Goal: Check status: Check status

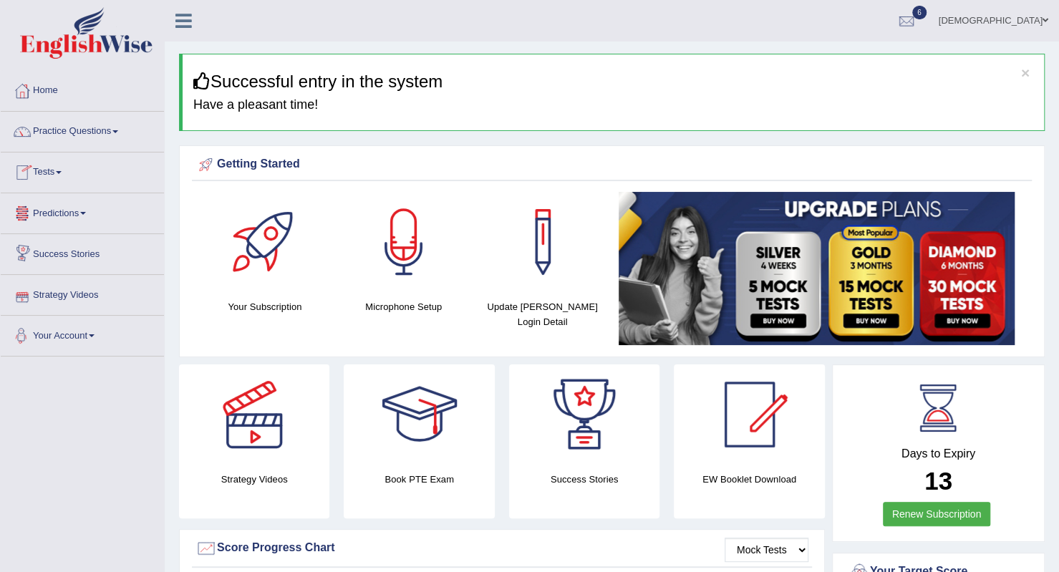
click at [59, 170] on link "Tests" at bounding box center [82, 170] width 163 height 36
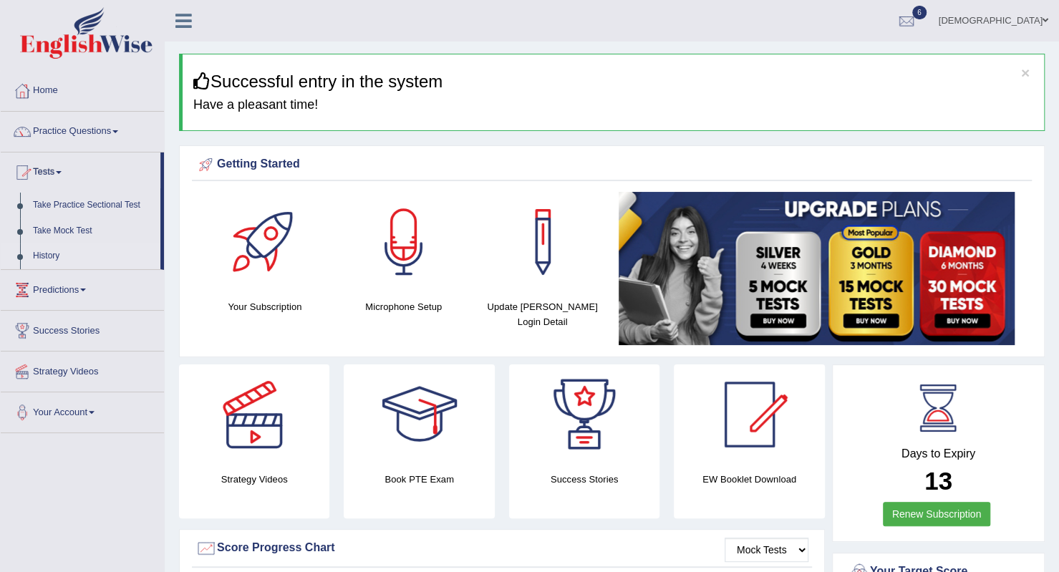
click at [52, 266] on link "History" at bounding box center [93, 256] width 134 height 26
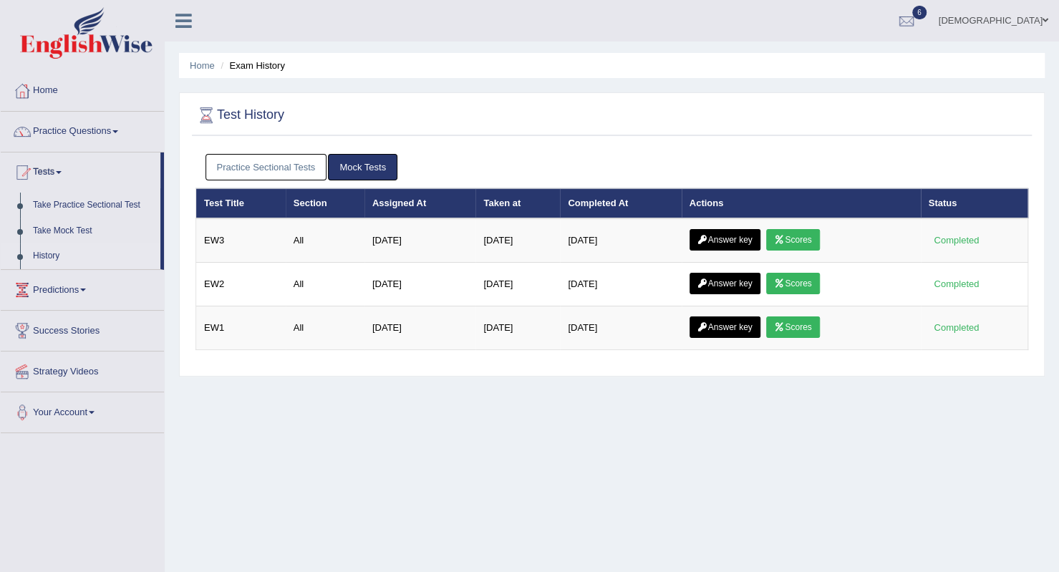
click at [278, 170] on link "Practice Sectional Tests" at bounding box center [266, 167] width 122 height 26
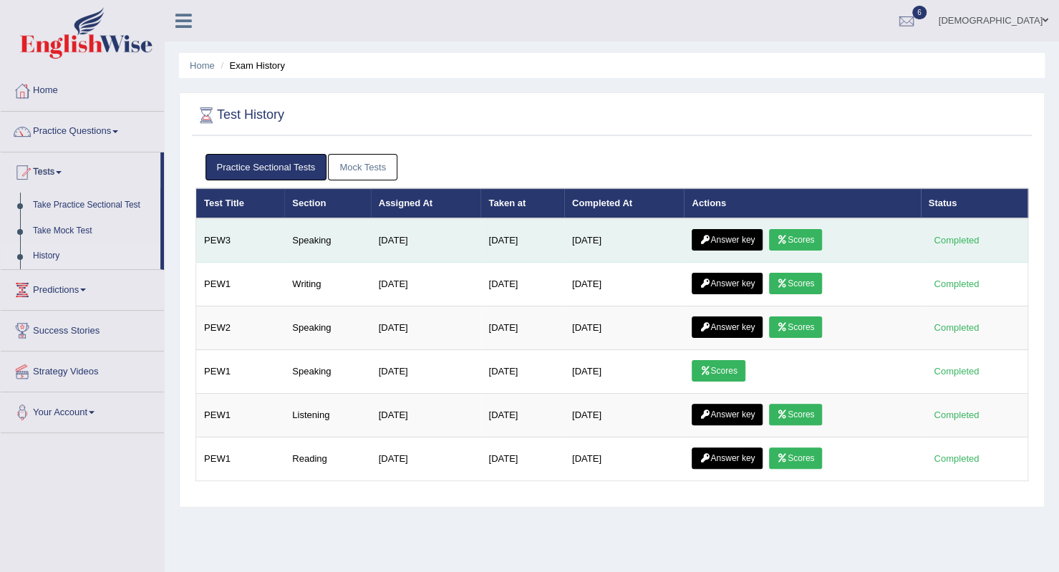
click at [816, 238] on link "Scores" at bounding box center [795, 239] width 53 height 21
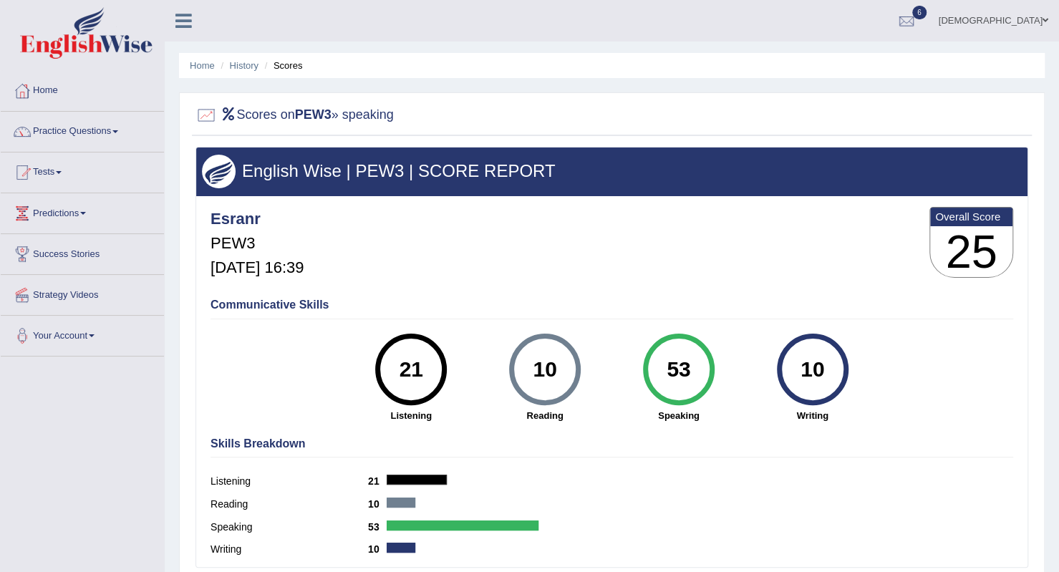
drag, startPoint x: 686, startPoint y: 366, endPoint x: 666, endPoint y: 371, distance: 20.8
click at [666, 371] on div "53" at bounding box center [678, 369] width 52 height 60
click at [626, 318] on div "Communicative Skills 21 Listening 10 Reading 53 Speaking 10 Writing" at bounding box center [611, 358] width 809 height 135
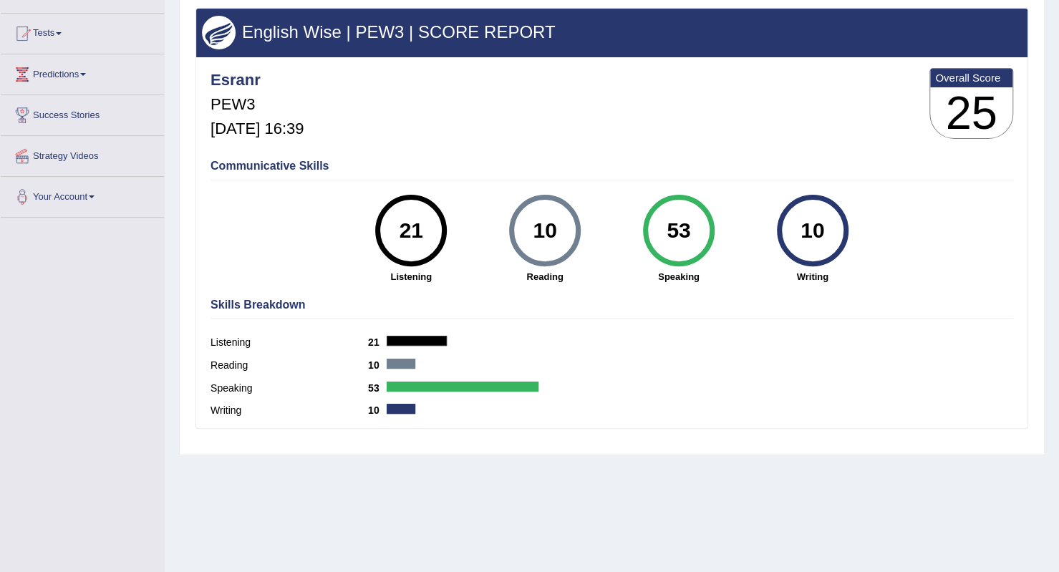
scroll to position [143, 0]
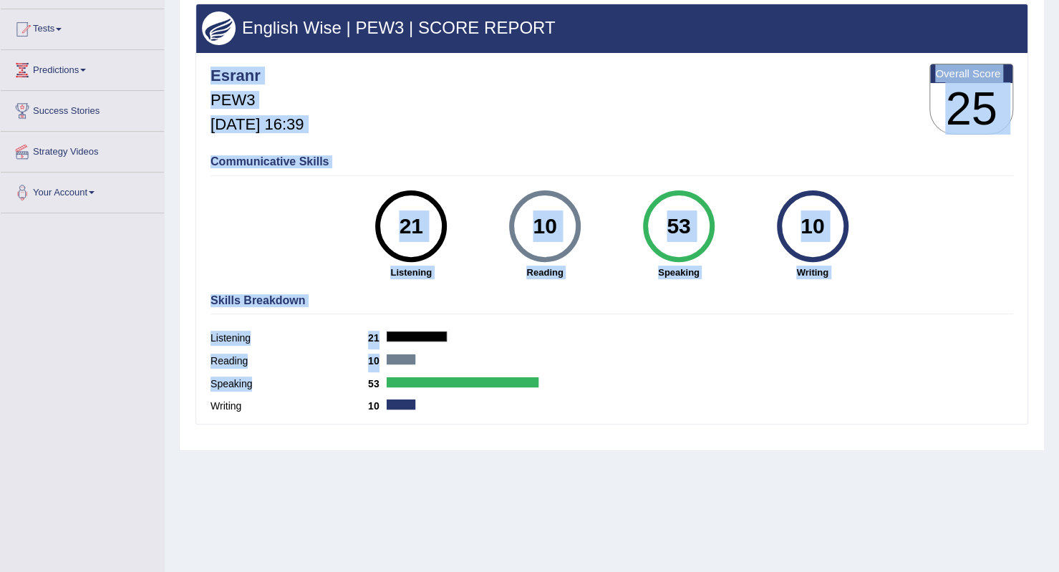
drag, startPoint x: 204, startPoint y: 380, endPoint x: 256, endPoint y: 381, distance: 51.6
click at [256, 381] on div "English Wise | PEW3 | SCORE REPORT Esranr PEW3 Aug 11, 2025, 16:39 Overall Scor…" at bounding box center [611, 214] width 832 height 421
click at [268, 381] on label "Speaking" at bounding box center [288, 383] width 157 height 15
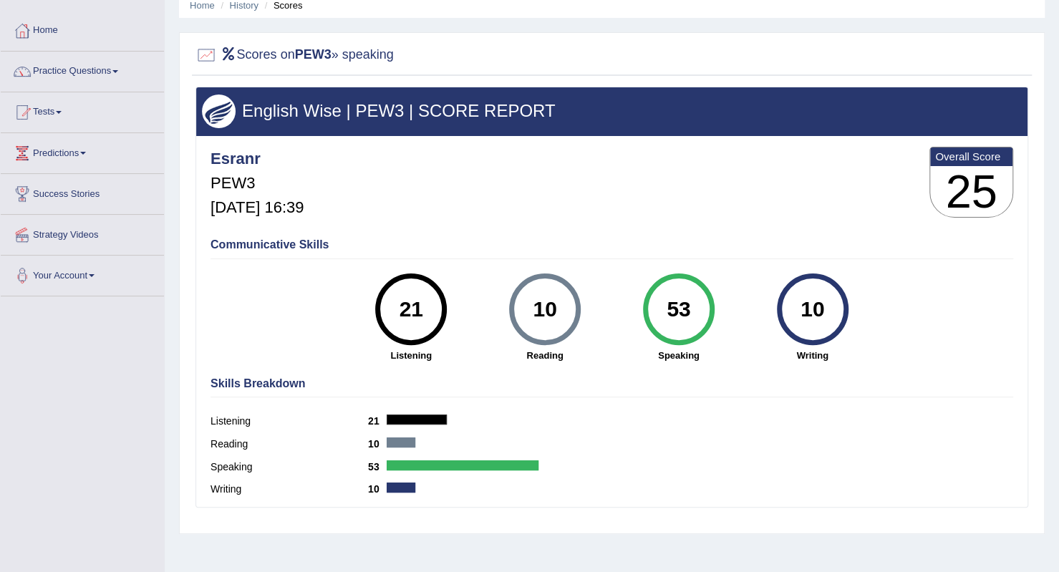
scroll to position [0, 0]
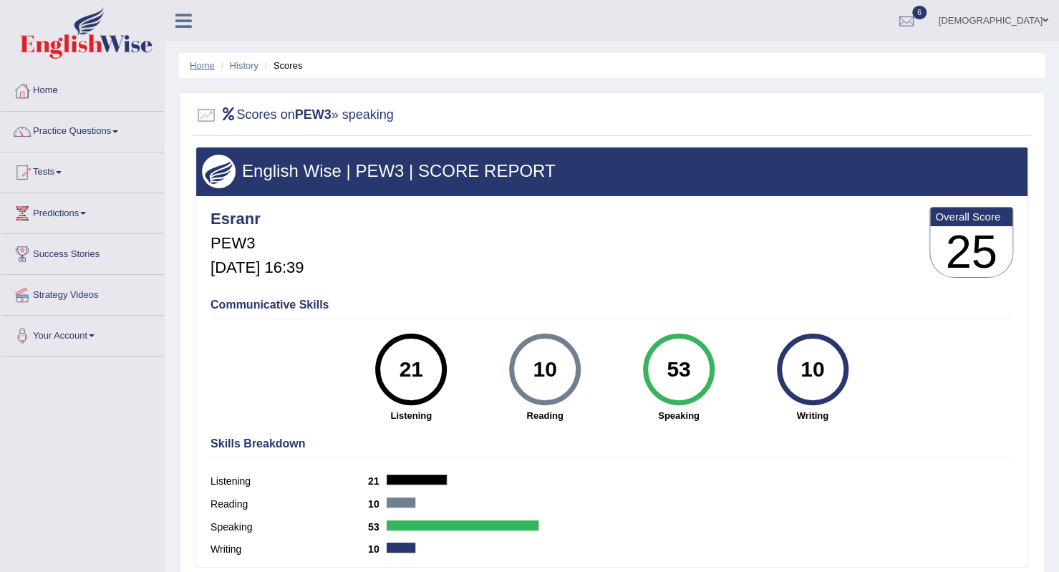
click at [210, 70] on link "Home" at bounding box center [202, 65] width 25 height 11
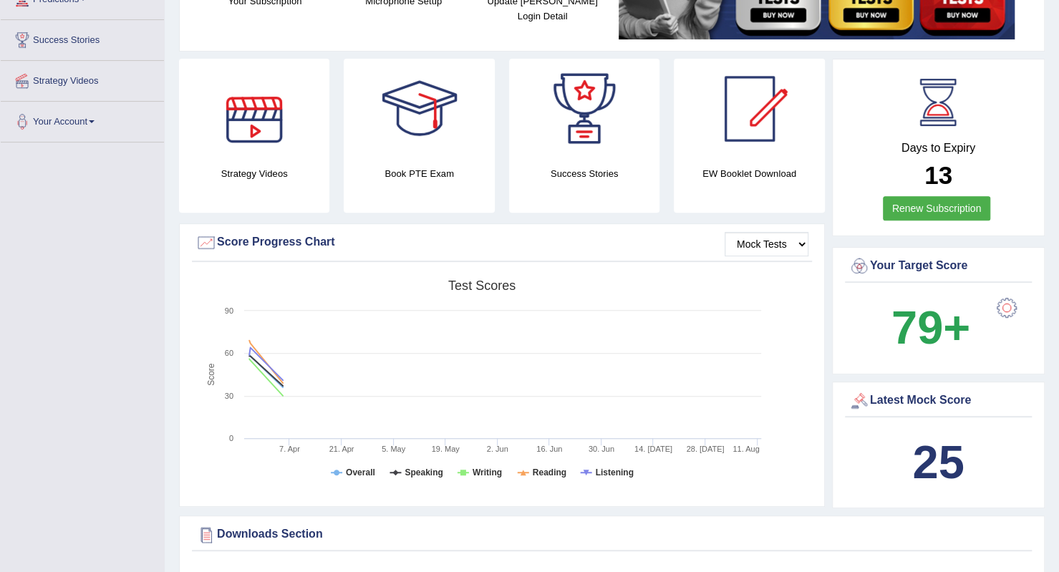
scroll to position [215, 0]
